Goal: Check status: Check status

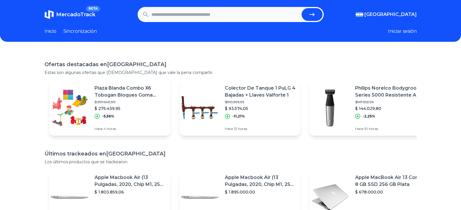
click at [190, 12] on input "text" at bounding box center [225, 14] width 148 height 13
type input "**********"
click at [301, 8] on button "submit" at bounding box center [311, 14] width 21 height 13
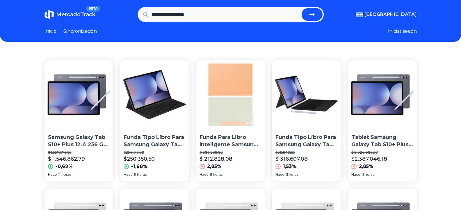
click at [92, 103] on img at bounding box center [78, 94] width 69 height 69
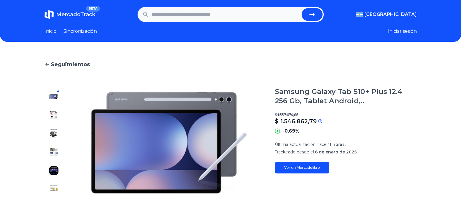
click at [54, 116] on img at bounding box center [53, 114] width 9 height 9
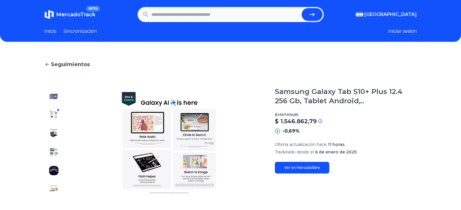
click at [48, 133] on div at bounding box center [53, 143] width 19 height 112
drag, startPoint x: 55, startPoint y: 128, endPoint x: 55, endPoint y: 122, distance: 5.8
click at [55, 127] on div at bounding box center [53, 143] width 19 height 112
click at [55, 99] on img at bounding box center [53, 96] width 9 height 9
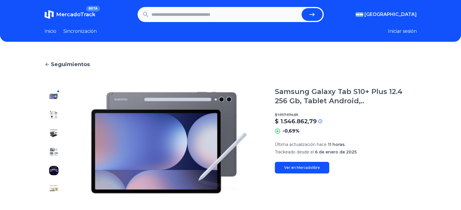
click at [202, 14] on input "text" at bounding box center [225, 14] width 148 height 13
type input "*********"
click at [301, 8] on button "submit" at bounding box center [311, 14] width 21 height 13
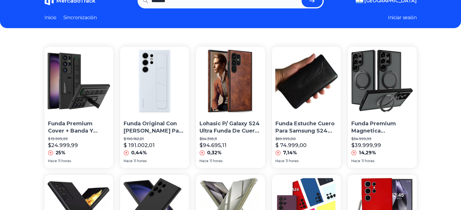
scroll to position [12, 0]
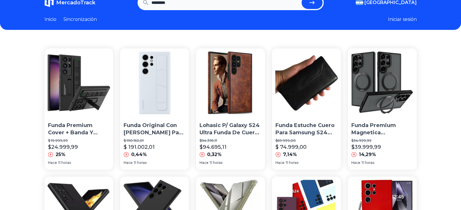
click at [161, 70] on img at bounding box center [154, 83] width 69 height 69
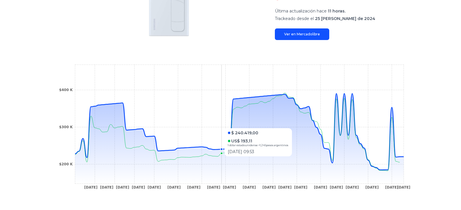
scroll to position [186, 0]
